Goal: Transaction & Acquisition: Purchase product/service

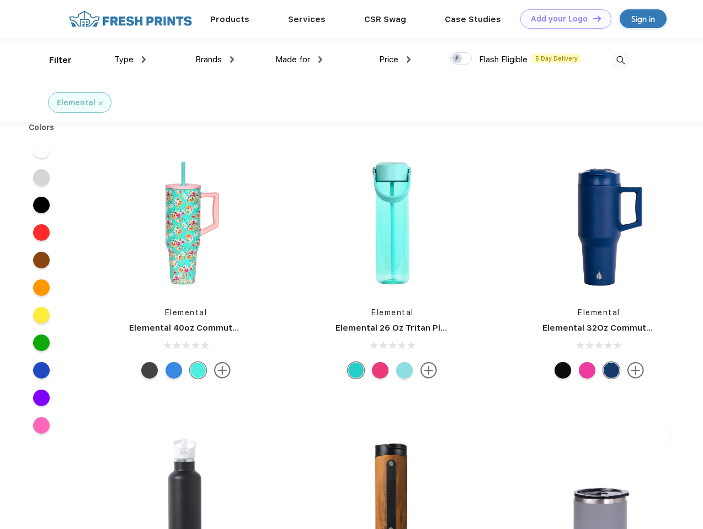
click at [561, 19] on link "Add your Logo Design Tool" at bounding box center [565, 18] width 91 height 19
click at [0, 0] on div "Design Tool" at bounding box center [0, 0] width 0 height 0
click at [592, 18] on link "Add your Logo Design Tool" at bounding box center [565, 18] width 91 height 19
click at [53, 60] on div "Filter" at bounding box center [60, 60] width 23 height 13
click at [130, 60] on span "Type" at bounding box center [123, 60] width 19 height 10
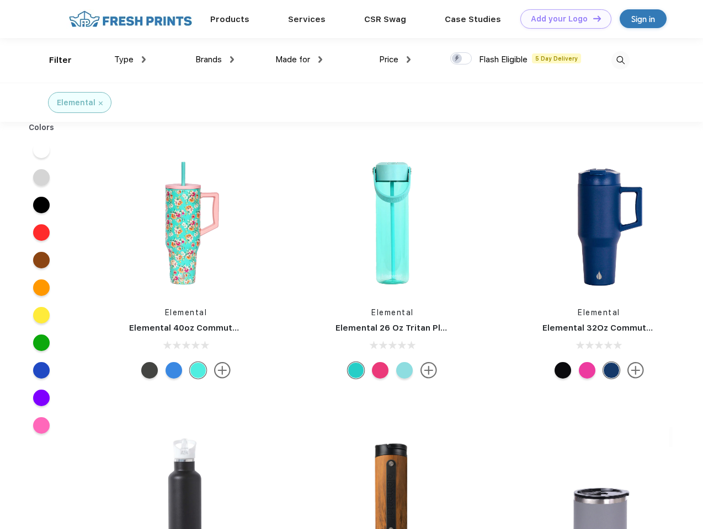
click at [215, 60] on span "Brands" at bounding box center [208, 60] width 26 height 10
click at [299, 60] on span "Made for" at bounding box center [292, 60] width 35 height 10
click at [395, 60] on span "Price" at bounding box center [388, 60] width 19 height 10
click at [461, 59] on div at bounding box center [461, 58] width 22 height 12
click at [457, 59] on input "checkbox" at bounding box center [453, 55] width 7 height 7
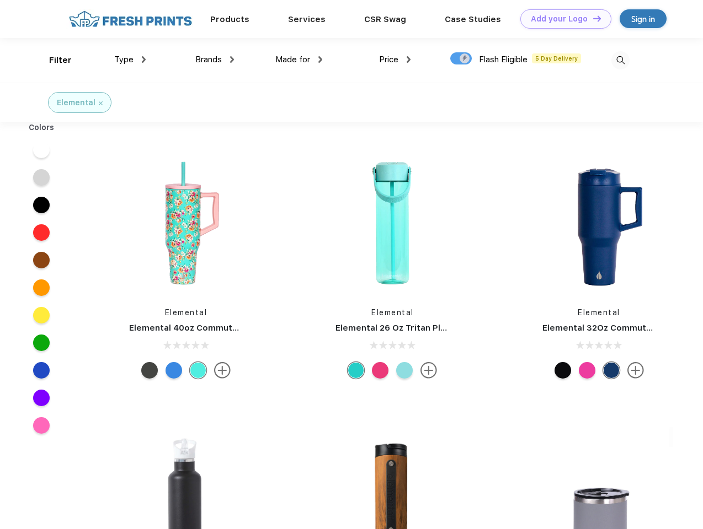
click at [620, 60] on img at bounding box center [620, 60] width 18 height 18
